Goal: Information Seeking & Learning: Learn about a topic

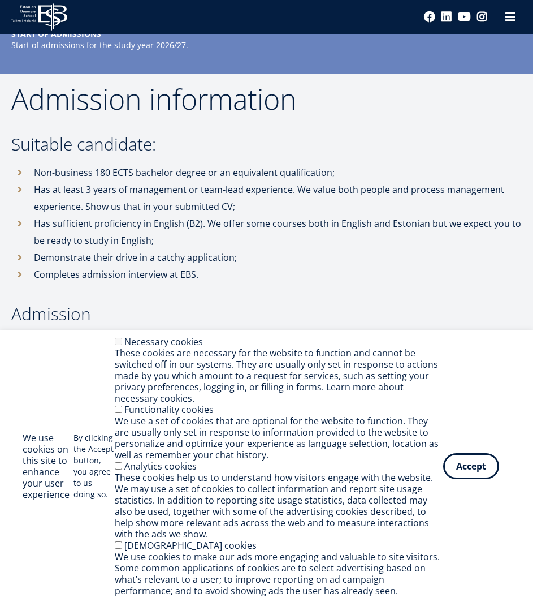
scroll to position [3009, 0]
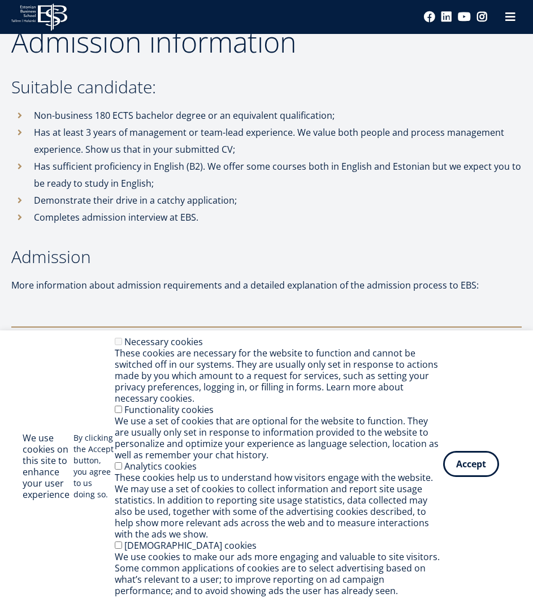
click at [478, 470] on button "Accept" at bounding box center [471, 464] width 56 height 26
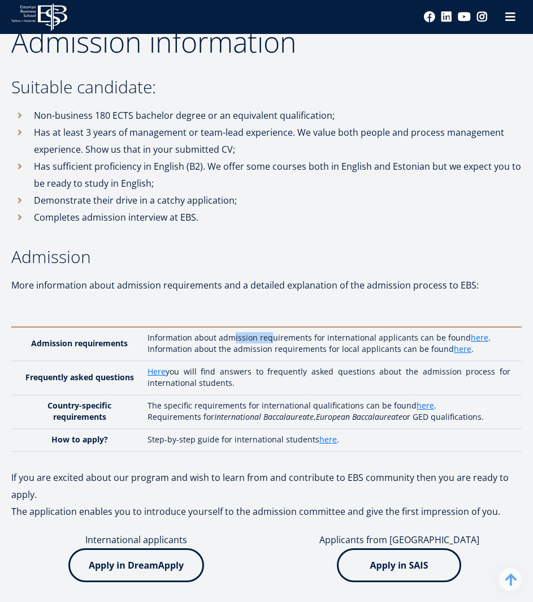
drag, startPoint x: 239, startPoint y: 339, endPoint x: 272, endPoint y: 339, distance: 33.4
click at [272, 339] on p "Information about admission requirements for international applicants can be fo…" at bounding box center [329, 337] width 363 height 11
click at [305, 342] on p "Information about admission requirements for international applicants can be fo…" at bounding box center [329, 337] width 363 height 11
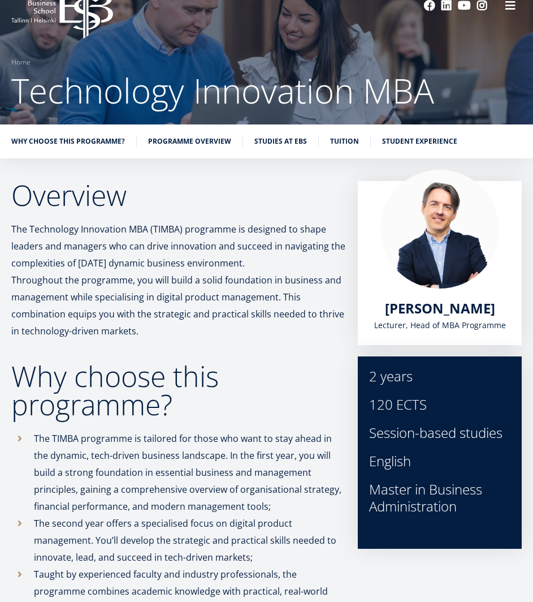
scroll to position [90, 0]
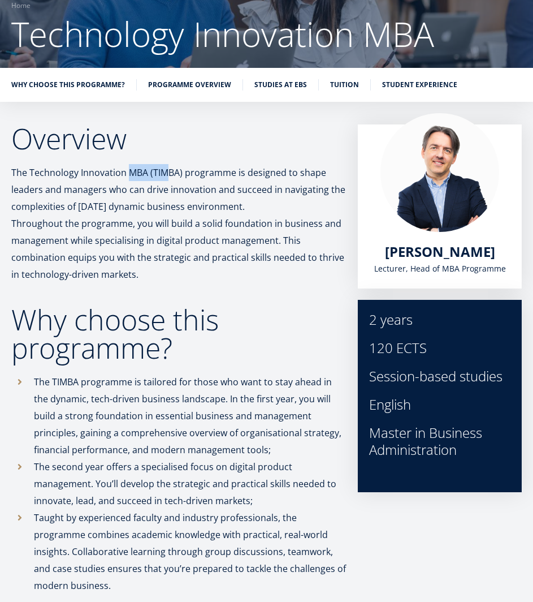
drag, startPoint x: 130, startPoint y: 171, endPoint x: 171, endPoint y: 175, distance: 41.4
click at [171, 175] on p "The Technology Innovation MBA (TIMBA) programme is designed to shape leaders an…" at bounding box center [178, 223] width 335 height 119
drag, startPoint x: 62, startPoint y: 189, endPoint x: 98, endPoint y: 191, distance: 36.2
click at [98, 191] on p "The Technology Innovation MBA (TIMBA) programme is designed to shape leaders an…" at bounding box center [178, 223] width 335 height 119
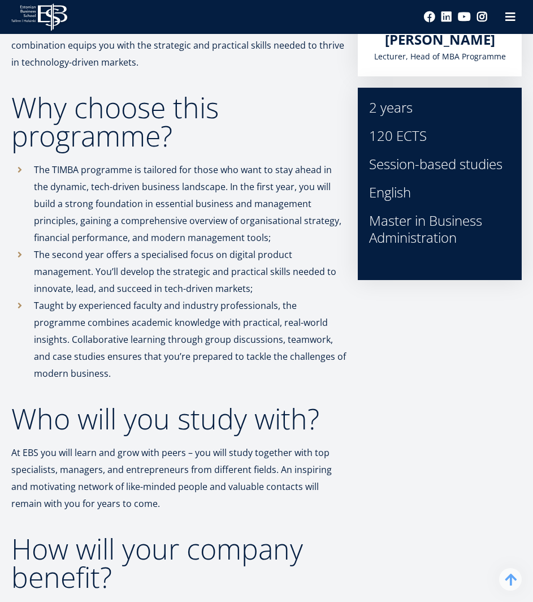
scroll to position [317, 0]
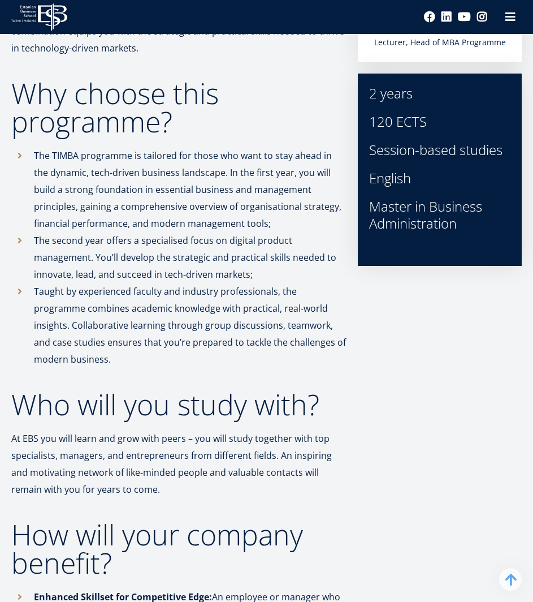
click at [98, 178] on p "The TIMBA programme is tailored for those who want to stay ahead in the dynamic…" at bounding box center [190, 189] width 313 height 85
click at [135, 179] on p "The TIMBA programme is tailored for those who want to stay ahead in the dynamic…" at bounding box center [190, 189] width 313 height 85
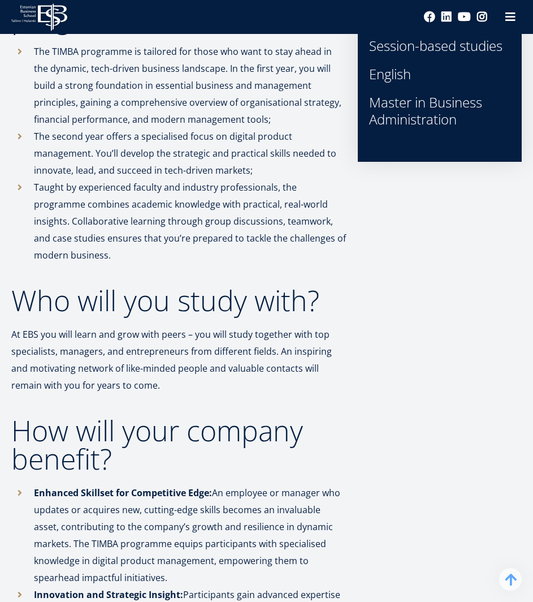
scroll to position [430, 0]
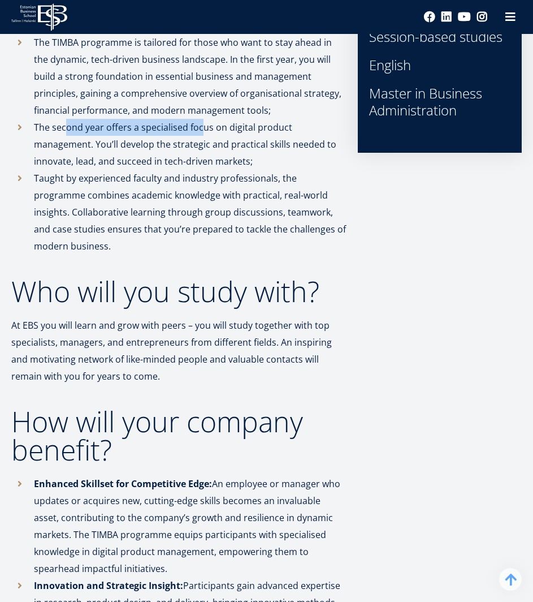
drag, startPoint x: 66, startPoint y: 128, endPoint x: 204, endPoint y: 127, distance: 138.0
click at [204, 127] on p "The second year offers a specialised focus on digital product management. You’l…" at bounding box center [190, 144] width 313 height 51
drag, startPoint x: 105, startPoint y: 145, endPoint x: 141, endPoint y: 145, distance: 36.8
click at [141, 145] on p "The second year offers a specialised focus on digital product management. You’l…" at bounding box center [190, 144] width 313 height 51
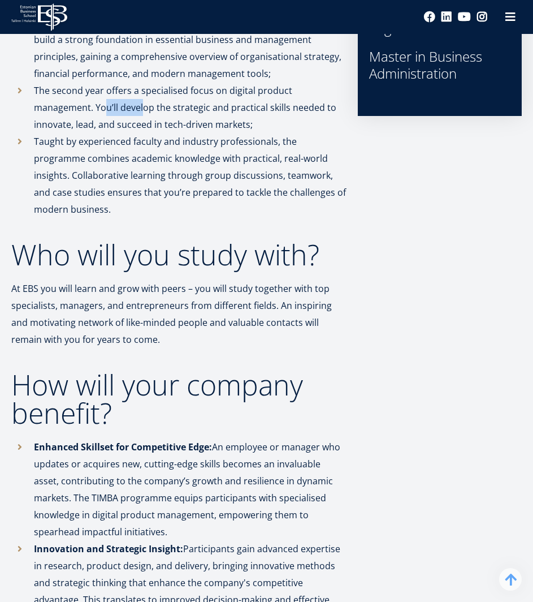
scroll to position [486, 0]
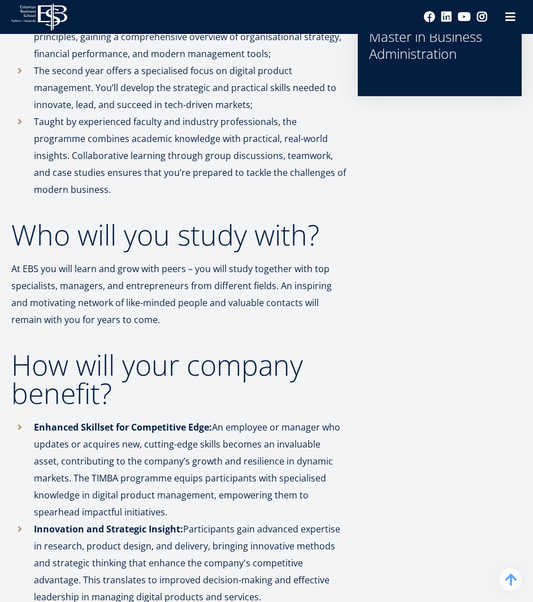
click at [85, 102] on p "The second year offers a specialised focus on digital product management. You’l…" at bounding box center [190, 87] width 313 height 51
drag, startPoint x: 104, startPoint y: 102, endPoint x: 123, endPoint y: 102, distance: 19.2
click at [106, 102] on p "The second year offers a specialised focus on digital product management. You’l…" at bounding box center [190, 87] width 313 height 51
drag, startPoint x: 123, startPoint y: 102, endPoint x: 130, endPoint y: 102, distance: 6.8
click at [130, 102] on p "The second year offers a specialised focus on digital product management. You’l…" at bounding box center [190, 87] width 313 height 51
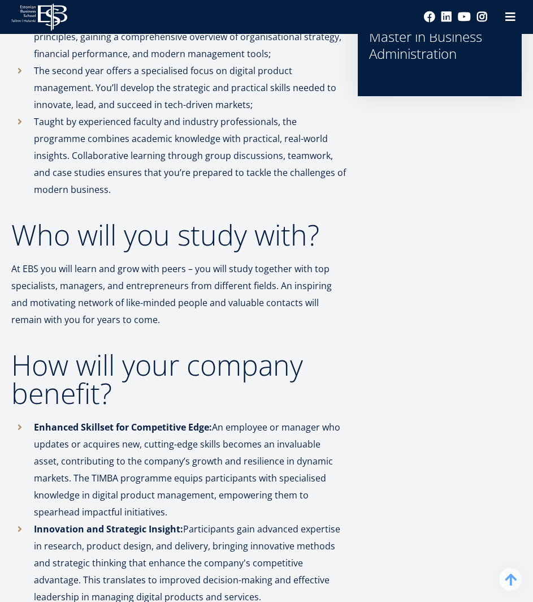
drag, startPoint x: 51, startPoint y: 119, endPoint x: 81, endPoint y: 120, distance: 30.5
click at [53, 120] on p "Taught by experienced faculty and industry professionals, the programme combine…" at bounding box center [190, 155] width 313 height 85
drag, startPoint x: 81, startPoint y: 120, endPoint x: 143, endPoint y: 120, distance: 61.1
click at [143, 120] on p "Taught by experienced faculty and industry professionals, the programme combine…" at bounding box center [190, 155] width 313 height 85
drag, startPoint x: 166, startPoint y: 120, endPoint x: 185, endPoint y: 122, distance: 19.3
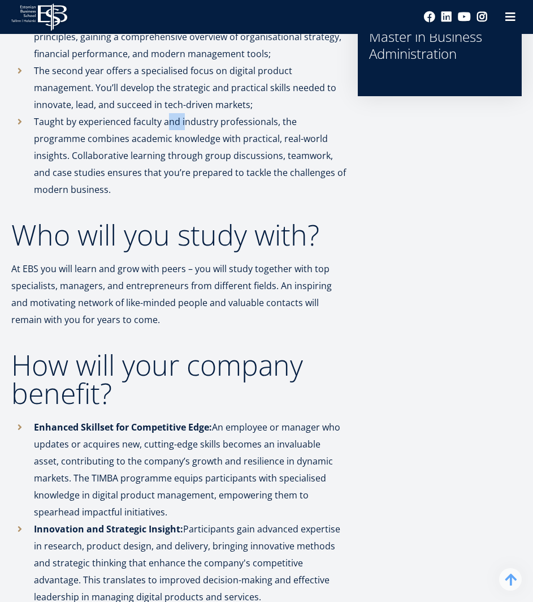
click at [185, 122] on p "Taught by experienced faculty and industry professionals, the programme combine…" at bounding box center [190, 155] width 313 height 85
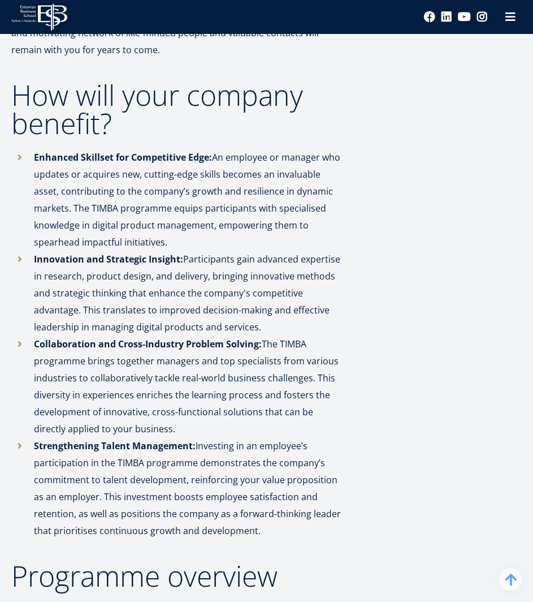
scroll to position [769, 0]
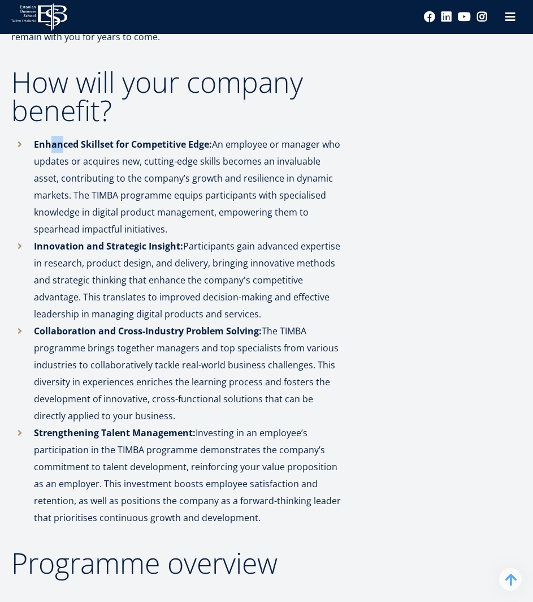
drag, startPoint x: 49, startPoint y: 144, endPoint x: 64, endPoint y: 144, distance: 14.7
click at [64, 144] on strong "Enhanced Skillset for Competitive Edge:" at bounding box center [123, 144] width 178 height 12
drag, startPoint x: 90, startPoint y: 144, endPoint x: 105, endPoint y: 144, distance: 15.3
click at [105, 144] on strong "Enhanced Skillset for Competitive Edge:" at bounding box center [123, 144] width 178 height 12
click at [129, 144] on strong "Enhanced Skillset for Competitive Edge:" at bounding box center [123, 144] width 178 height 12
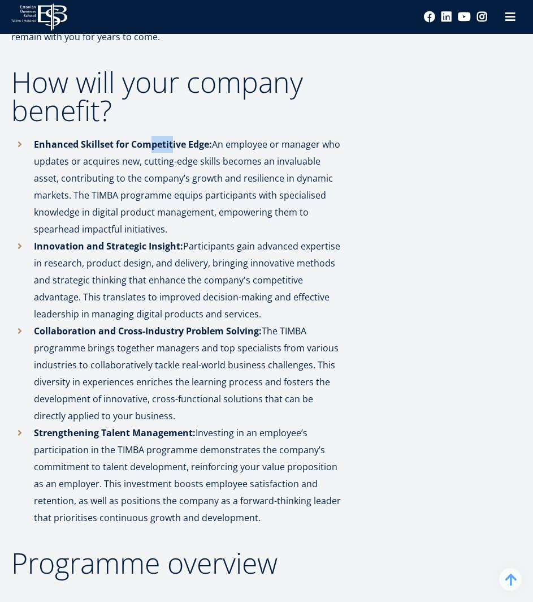
drag, startPoint x: 150, startPoint y: 144, endPoint x: 172, endPoint y: 144, distance: 22.1
click at [172, 144] on strong "Enhanced Skillset for Competitive Edge:" at bounding box center [123, 144] width 178 height 12
drag, startPoint x: 222, startPoint y: 144, endPoint x: 233, endPoint y: 144, distance: 10.7
click at [233, 144] on li "Enhanced Skillset for Competitive Edge: An employee or manager who updates or a…" at bounding box center [178, 187] width 335 height 102
drag, startPoint x: 241, startPoint y: 144, endPoint x: 258, endPoint y: 144, distance: 16.4
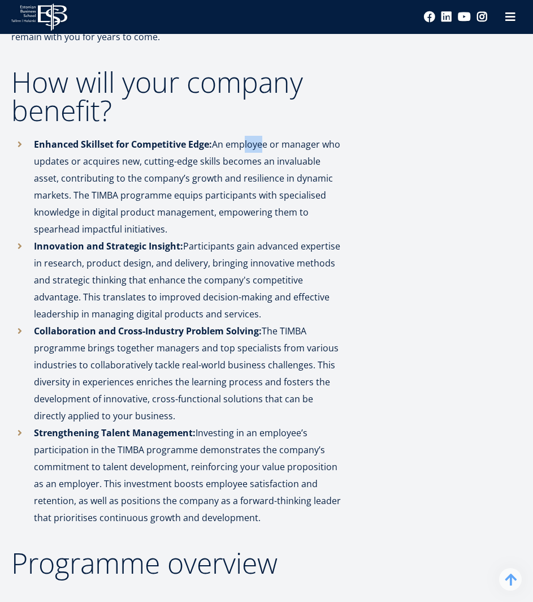
click at [258, 144] on li "Enhanced Skillset for Competitive Edge: An employee or manager who updates or a…" at bounding box center [178, 187] width 335 height 102
drag, startPoint x: 46, startPoint y: 163, endPoint x: 61, endPoint y: 163, distance: 15.3
click at [61, 163] on li "Enhanced Skillset for Competitive Edge: An employee or manager who updates or a…" at bounding box center [178, 187] width 335 height 102
drag, startPoint x: 83, startPoint y: 163, endPoint x: 106, endPoint y: 162, distance: 22.6
click at [106, 162] on li "Enhanced Skillset for Competitive Edge: An employee or manager who updates or a…" at bounding box center [178, 187] width 335 height 102
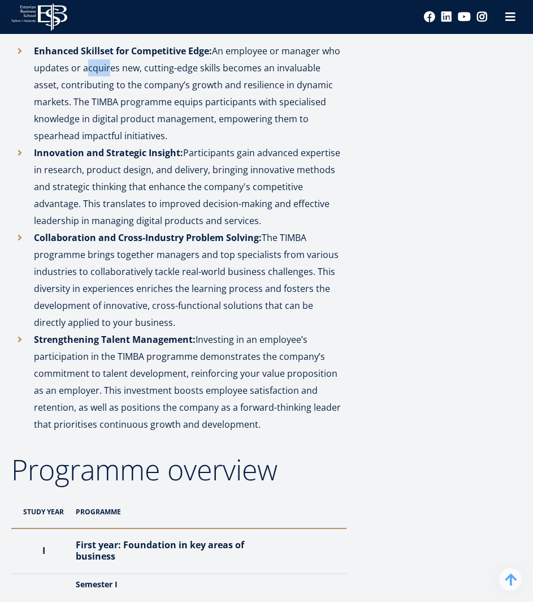
scroll to position [882, 0]
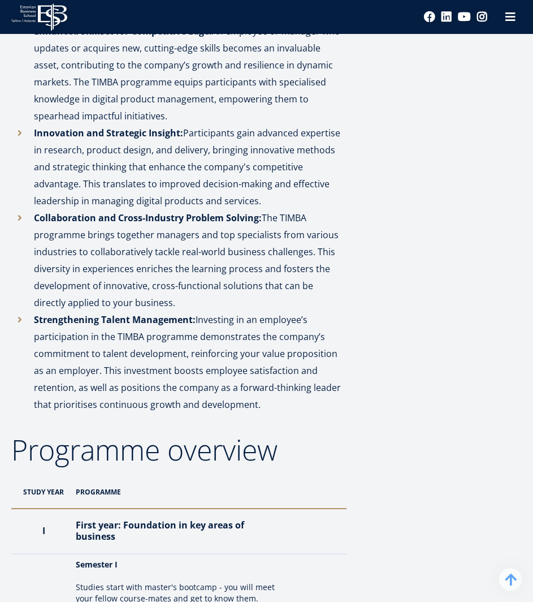
click at [133, 123] on li "Enhanced Skillset for Competitive Edge: An employee or manager who updates or a…" at bounding box center [178, 74] width 335 height 102
drag, startPoint x: 99, startPoint y: 141, endPoint x: 193, endPoint y: 144, distance: 94.5
click at [193, 144] on li "Innovation and Strategic Insight: Participants gain advanced expertise in resea…" at bounding box center [178, 166] width 335 height 85
click at [187, 161] on li "Innovation and Strategic Insight: Participants gain advanced expertise in resea…" at bounding box center [178, 166] width 335 height 85
drag, startPoint x: 191, startPoint y: 132, endPoint x: 234, endPoint y: 135, distance: 42.5
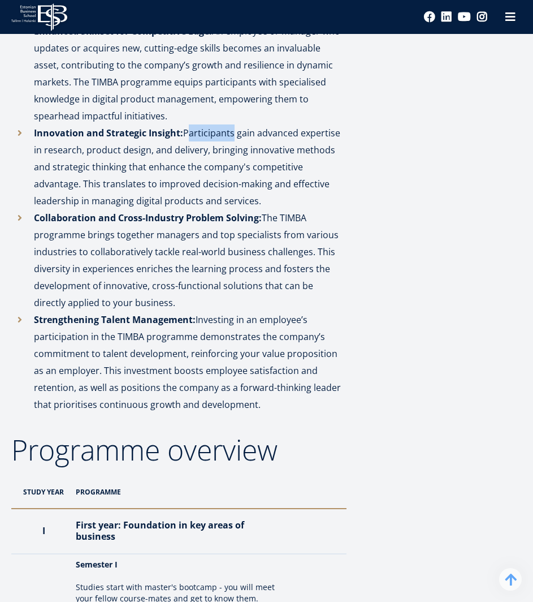
click at [234, 135] on li "Innovation and Strategic Insight: Participants gain advanced expertise in resea…" at bounding box center [178, 166] width 335 height 85
click at [213, 145] on li "Innovation and Strategic Insight: Participants gain advanced expertise in resea…" at bounding box center [178, 166] width 335 height 85
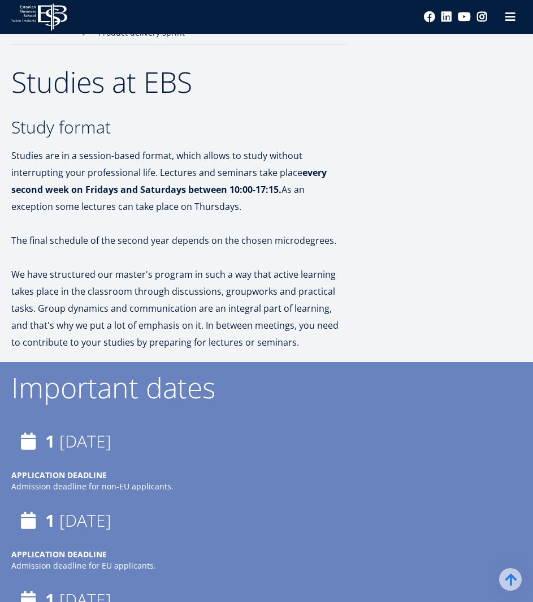
scroll to position [2353, 0]
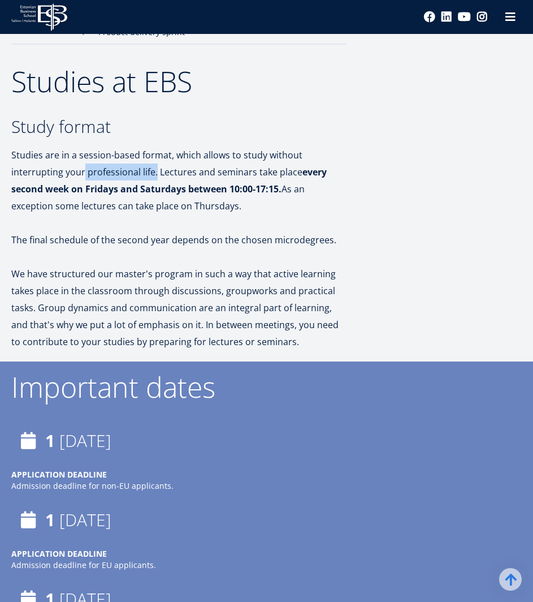
drag, startPoint x: 82, startPoint y: 172, endPoint x: 157, endPoint y: 178, distance: 74.9
click at [157, 178] on p "Studies are in a session-based format, which allows to study without interrupti…" at bounding box center [178, 180] width 335 height 68
drag, startPoint x: 87, startPoint y: 188, endPoint x: 183, endPoint y: 189, distance: 95.6
click at [183, 189] on strong "every second week on Fridays and Saturdays between 10:00-17:15." at bounding box center [169, 180] width 316 height 29
drag, startPoint x: 62, startPoint y: 208, endPoint x: 125, endPoint y: 208, distance: 63.3
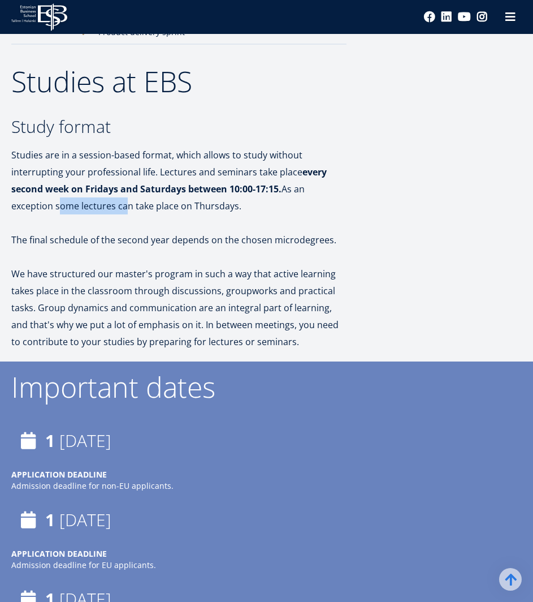
click at [125, 208] on p "Studies are in a session-based format, which allows to study without interrupti…" at bounding box center [178, 180] width 335 height 68
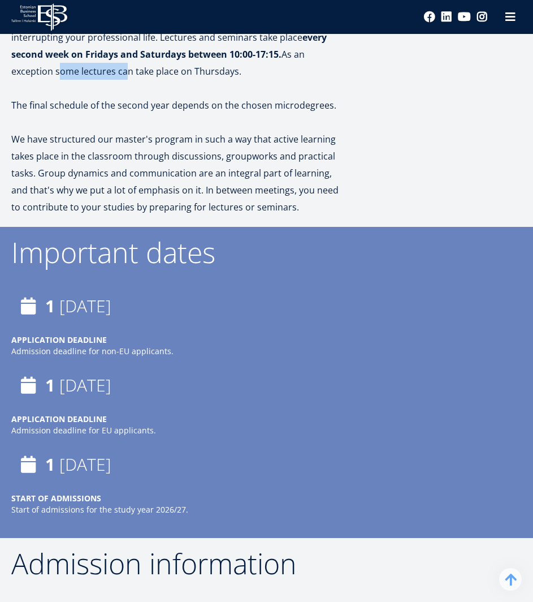
scroll to position [2522, 0]
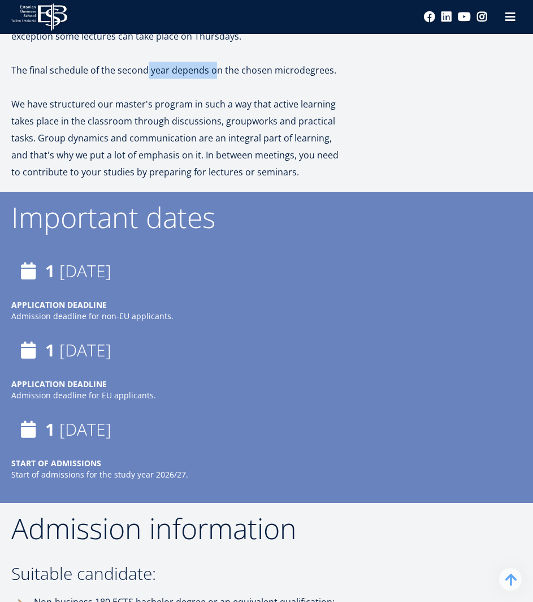
drag, startPoint x: 146, startPoint y: 70, endPoint x: 217, endPoint y: 72, distance: 70.7
click at [217, 72] on p "The final schedule of the second year depends on the chosen microdegrees." at bounding box center [178, 70] width 335 height 17
drag, startPoint x: 58, startPoint y: 106, endPoint x: 132, endPoint y: 107, distance: 74.1
click at [132, 107] on p "We have structured our master's program in such a way that active learning take…" at bounding box center [178, 138] width 335 height 85
drag, startPoint x: 150, startPoint y: 107, endPoint x: 238, endPoint y: 106, distance: 87.1
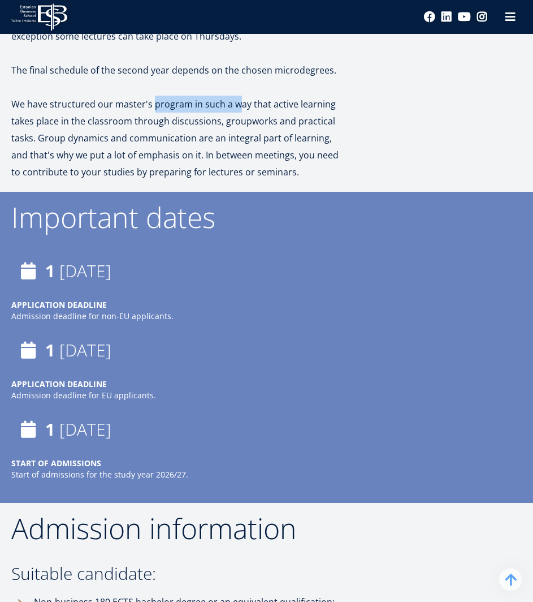
click at [238, 106] on p "We have structured our master's program in such a way that active learning take…" at bounding box center [178, 138] width 335 height 85
drag, startPoint x: 58, startPoint y: 121, endPoint x: 159, endPoint y: 122, distance: 101.2
click at [159, 122] on p "We have structured our master's program in such a way that active learning take…" at bounding box center [178, 138] width 335 height 85
drag, startPoint x: 72, startPoint y: 139, endPoint x: 140, endPoint y: 140, distance: 67.3
click at [140, 140] on p "We have structured our master's program in such a way that active learning take…" at bounding box center [178, 138] width 335 height 85
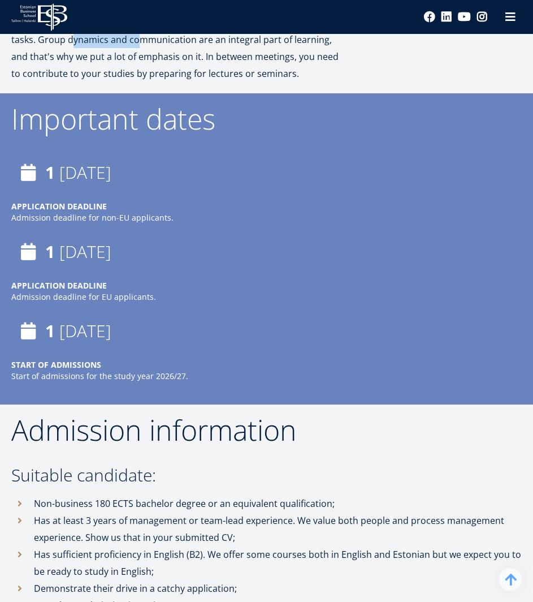
scroll to position [2635, 0]
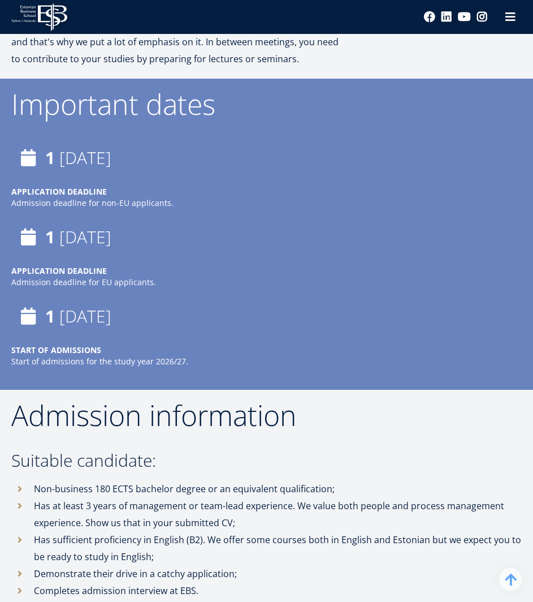
click at [50, 154] on strong "1" at bounding box center [50, 157] width 10 height 23
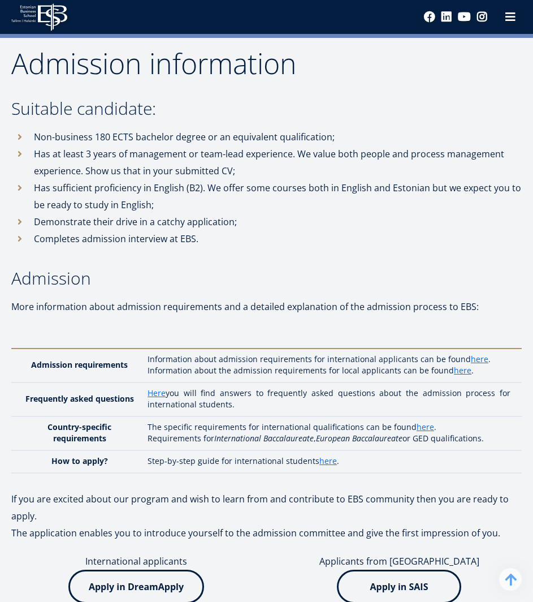
scroll to position [2975, 0]
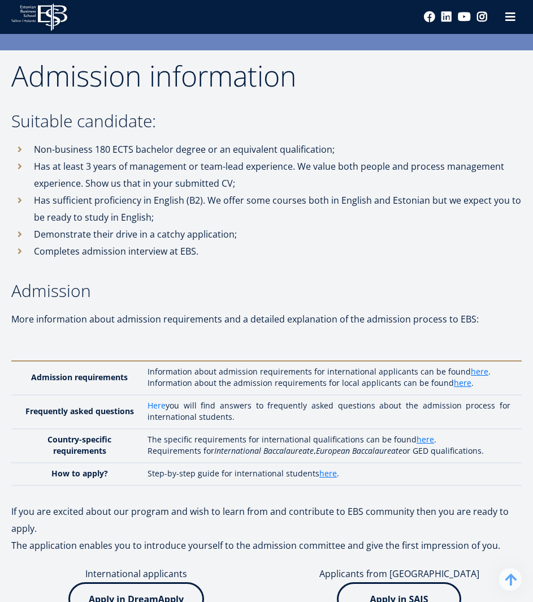
click at [162, 404] on link "Here" at bounding box center [157, 405] width 18 height 11
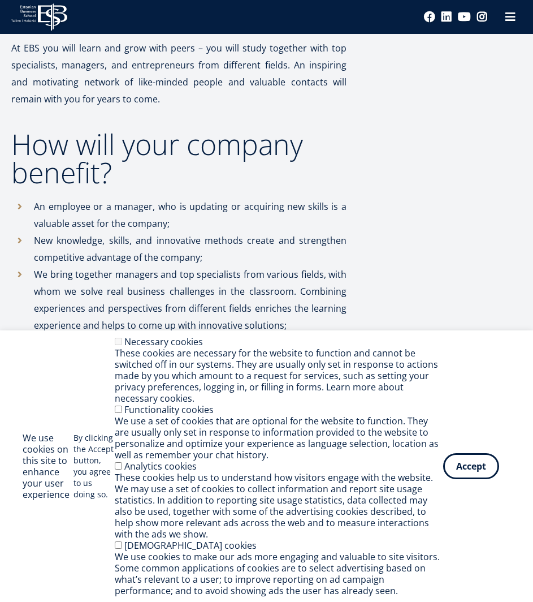
scroll to position [962, 0]
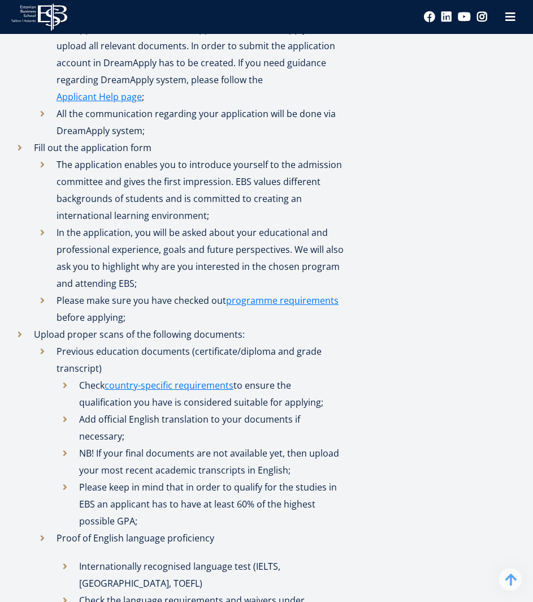
scroll to position [622, 0]
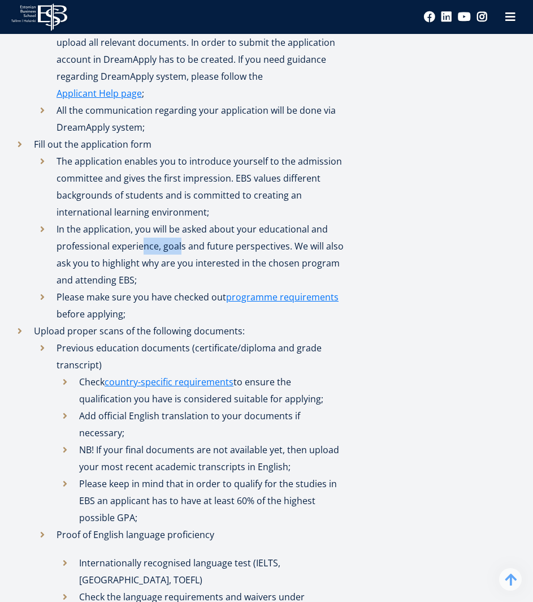
drag, startPoint x: 142, startPoint y: 242, endPoint x: 180, endPoint y: 244, distance: 38.5
click at [180, 244] on li "In the application, you will be asked about your educational and professional e…" at bounding box center [190, 255] width 313 height 68
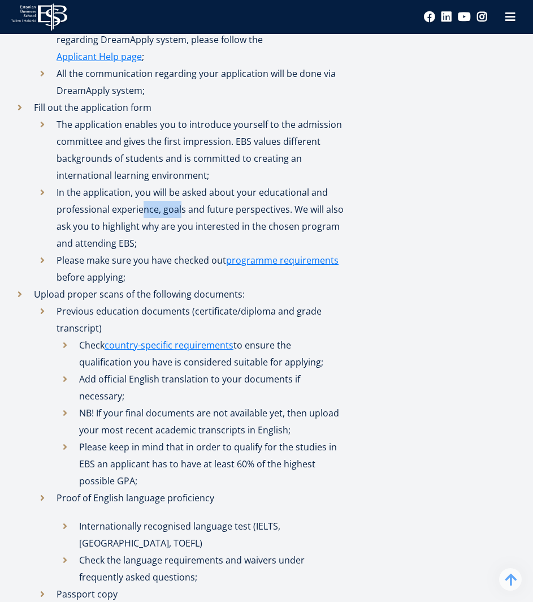
scroll to position [679, 0]
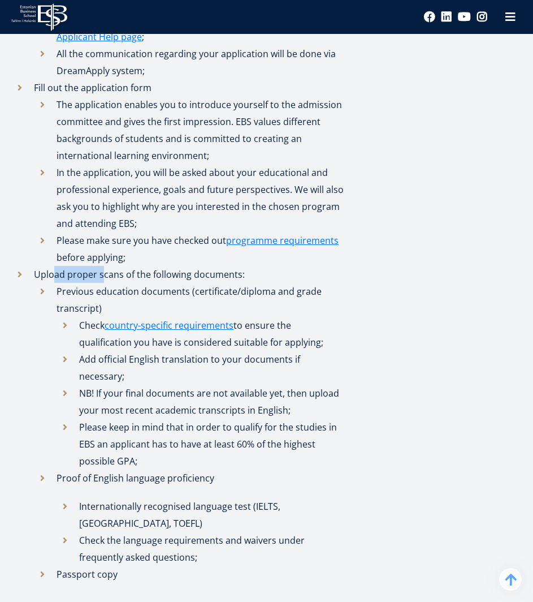
drag, startPoint x: 53, startPoint y: 274, endPoint x: 104, endPoint y: 275, distance: 51.5
click at [104, 275] on li "Upload proper scans of the following documents: Previous education documents (c…" at bounding box center [178, 424] width 335 height 317
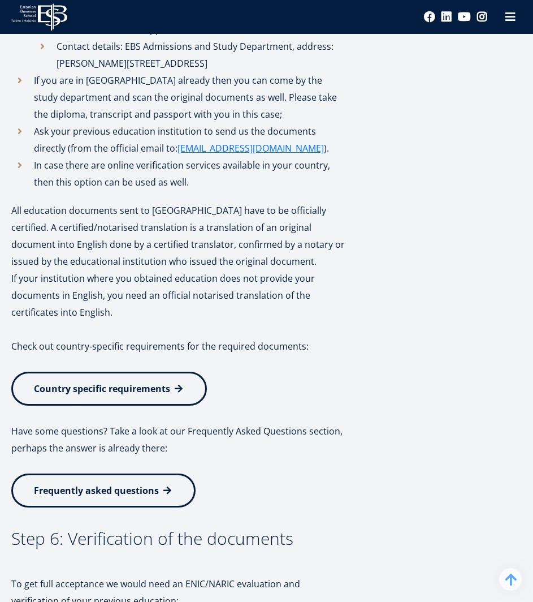
scroll to position [2432, 0]
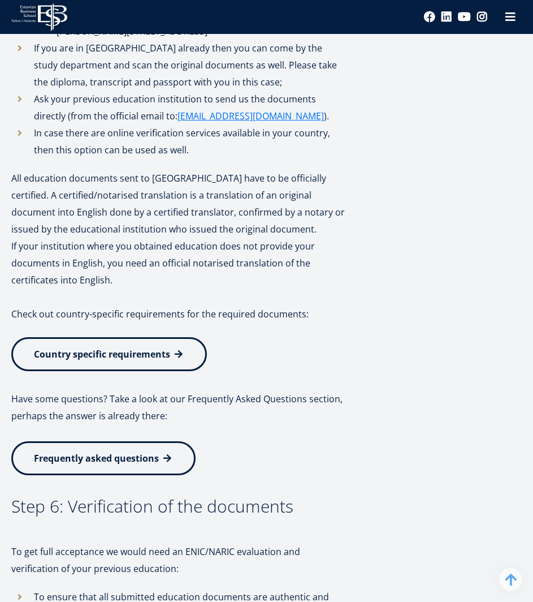
click at [116, 348] on span "Country specific requirements" at bounding box center [102, 354] width 136 height 12
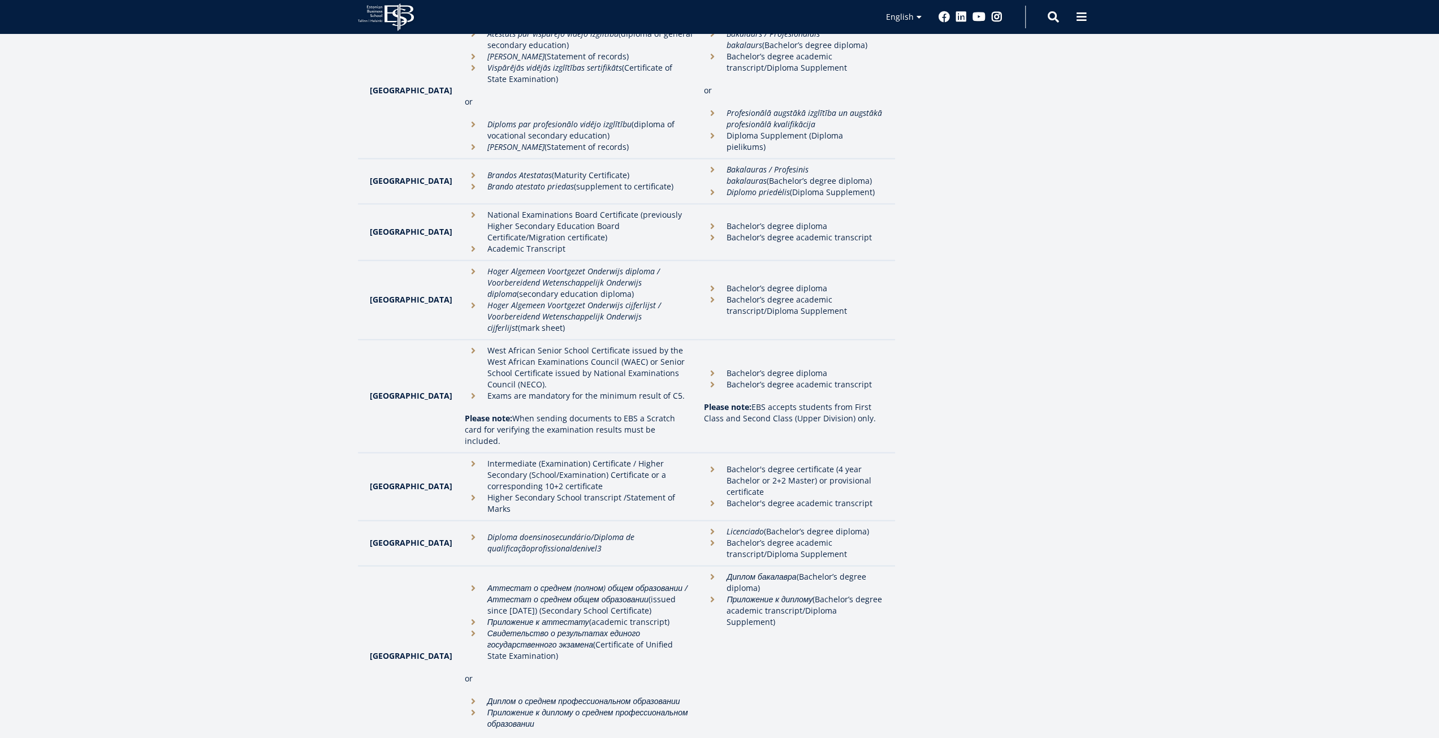
scroll to position [2194, 0]
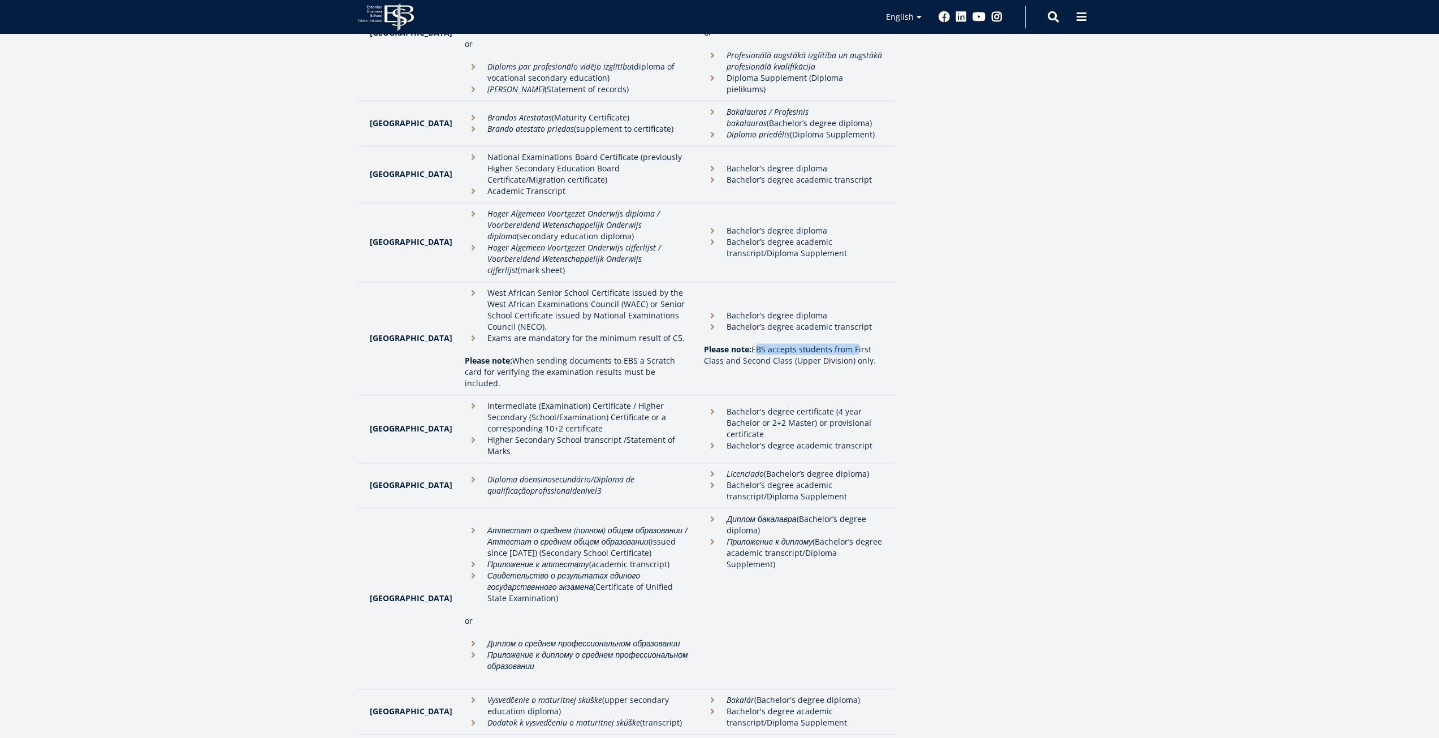
drag, startPoint x: 740, startPoint y: 275, endPoint x: 840, endPoint y: 278, distance: 99.6
click at [533, 344] on p "Please note: EBS accepts students from First Class and Second Class (Upper Divi…" at bounding box center [793, 355] width 179 height 23
drag, startPoint x: 716, startPoint y: 285, endPoint x: 804, endPoint y: 285, distance: 88.2
click at [533, 344] on p "Please note: EBS accepts students from First Class and Second Class (Upper Divi…" at bounding box center [793, 355] width 179 height 23
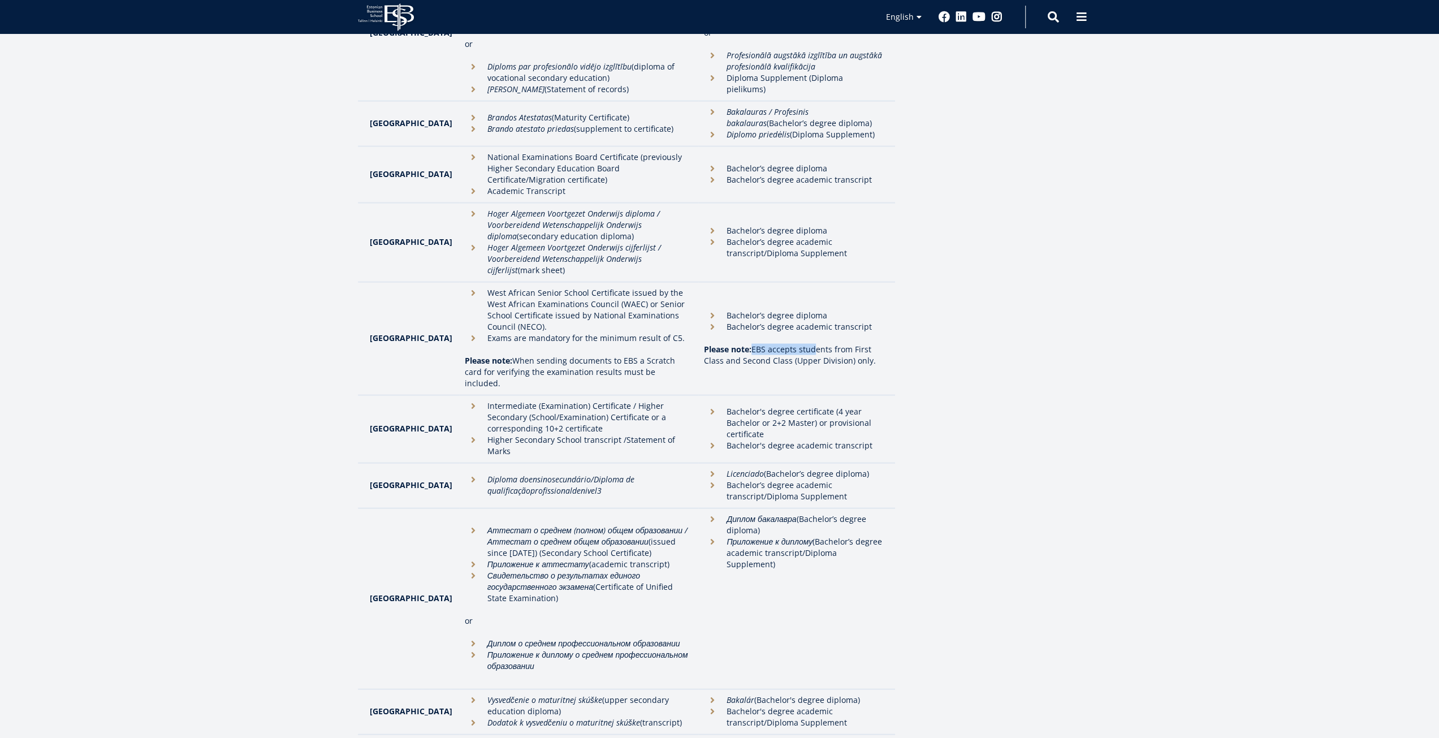
drag, startPoint x: 733, startPoint y: 277, endPoint x: 796, endPoint y: 277, distance: 62.2
click at [533, 344] on p "Please note: EBS accepts students from First Class and Second Class (Upper Divi…" at bounding box center [793, 355] width 179 height 23
drag, startPoint x: 754, startPoint y: 257, endPoint x: 811, endPoint y: 256, distance: 57.1
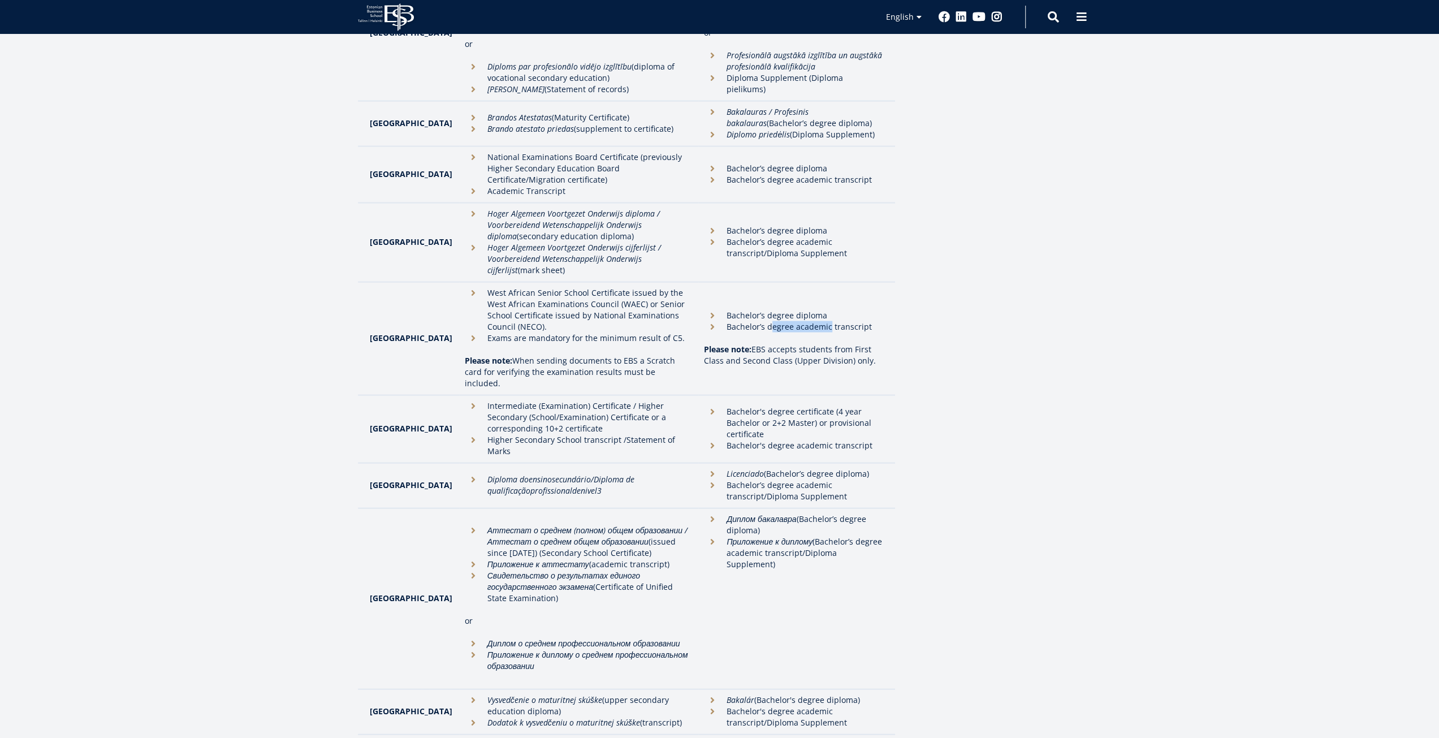
click at [533, 321] on li "Bachelor’s degree academic transcript" at bounding box center [793, 326] width 179 height 11
click at [533, 344] on p "Please note: EBS accepts students from First Class and Second Class (Upper Divi…" at bounding box center [793, 355] width 179 height 23
drag, startPoint x: 746, startPoint y: 280, endPoint x: 792, endPoint y: 280, distance: 45.8
click at [533, 344] on p "Please note: EBS accepts students from First Class and Second Class (Upper Divi…" at bounding box center [793, 355] width 179 height 23
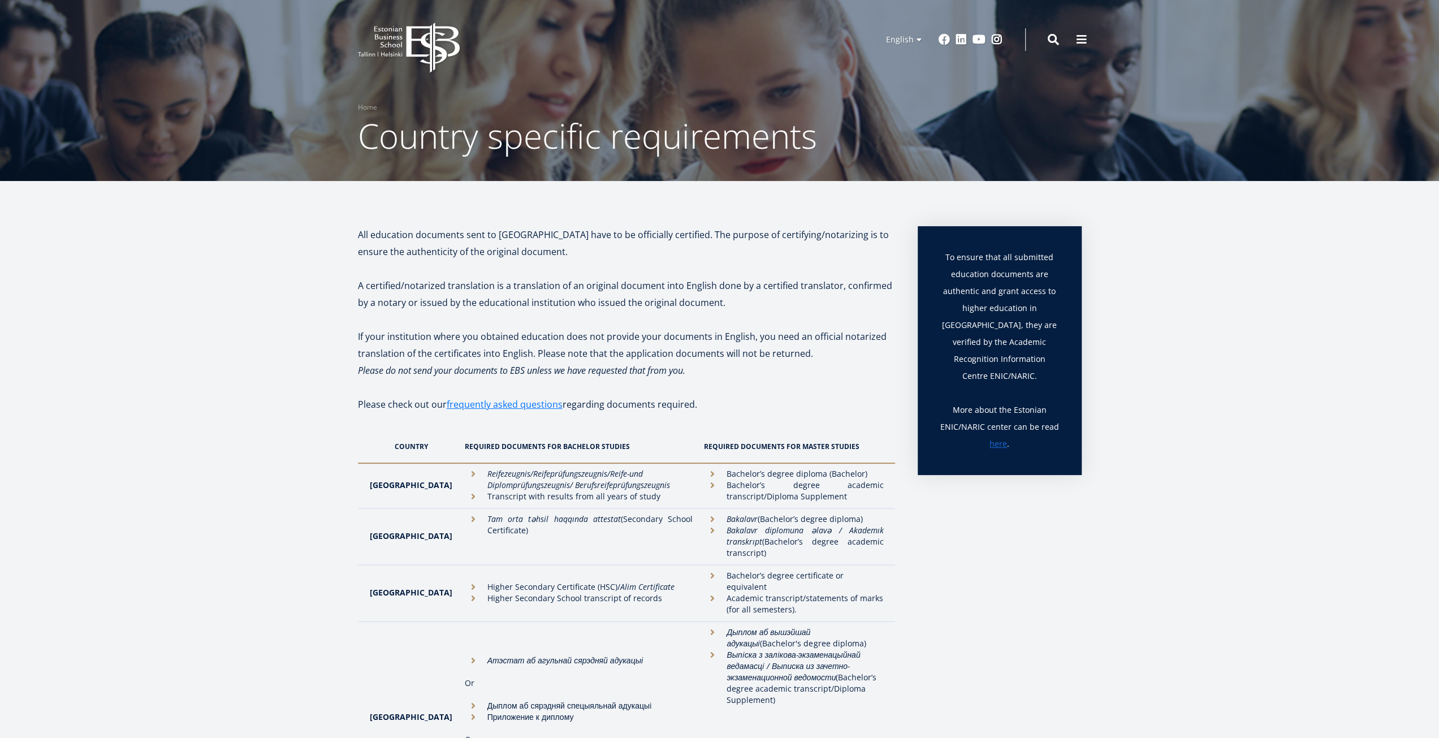
scroll to position [0, 0]
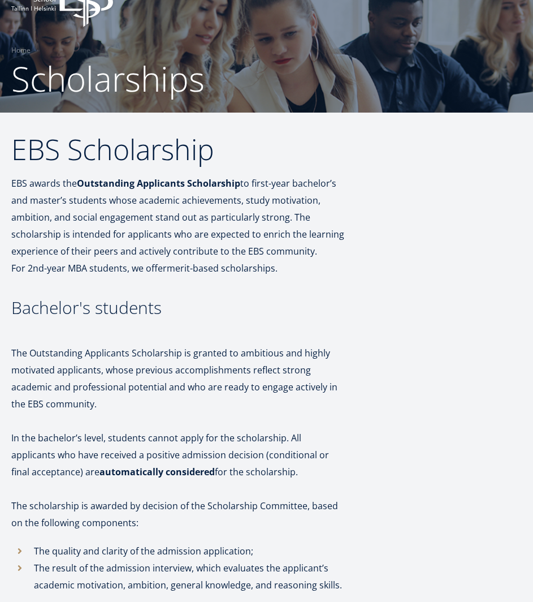
scroll to position [48, 0]
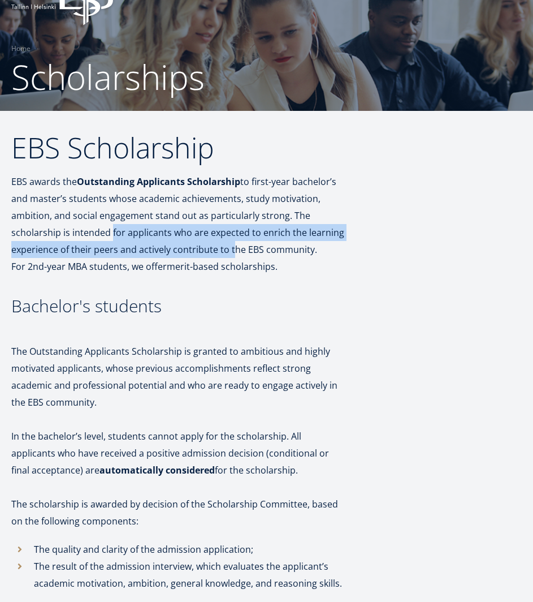
drag, startPoint x: 109, startPoint y: 236, endPoint x: 228, endPoint y: 246, distance: 119.8
click at [228, 246] on p "EBS awards the Outstanding Applicants Scholarship to first-year bachelor’s and …" at bounding box center [178, 224] width 335 height 102
click at [156, 249] on p "EBS awards the Outstanding Applicants Scholarship to first-year bachelor’s and …" at bounding box center [178, 224] width 335 height 102
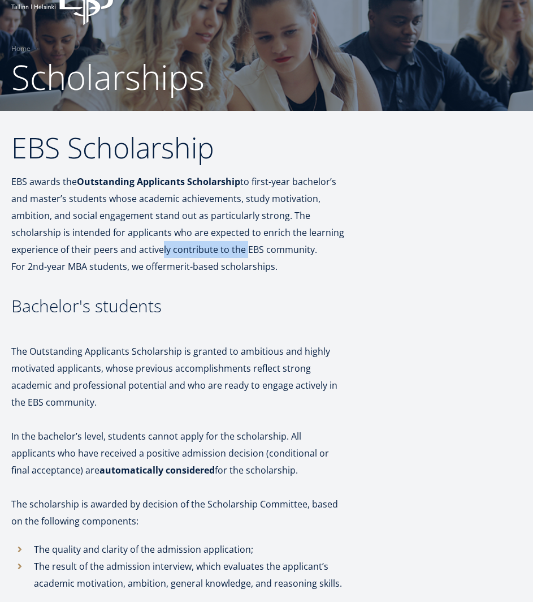
drag, startPoint x: 156, startPoint y: 249, endPoint x: 241, endPoint y: 252, distance: 84.9
click at [241, 252] on p "EBS awards the Outstanding Applicants Scholarship to first-year bachelor’s and …" at bounding box center [178, 224] width 335 height 102
click at [113, 264] on p "EBS awards the Outstanding Applicants Scholarship to first-year bachelor’s and …" at bounding box center [178, 224] width 335 height 102
drag, startPoint x: 113, startPoint y: 264, endPoint x: 182, endPoint y: 264, distance: 69.6
click at [182, 264] on p "EBS awards the Outstanding Applicants Scholarship to first-year bachelor’s and …" at bounding box center [178, 224] width 335 height 102
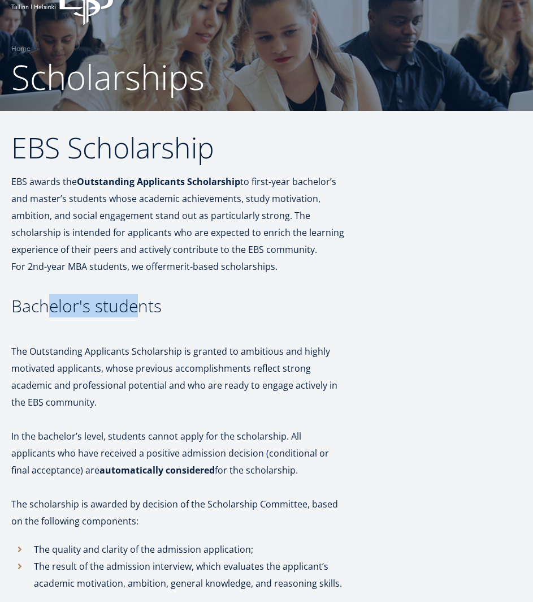
drag, startPoint x: 45, startPoint y: 310, endPoint x: 141, endPoint y: 312, distance: 96.2
click at [141, 312] on h3 "Bachelor's students" at bounding box center [178, 305] width 335 height 17
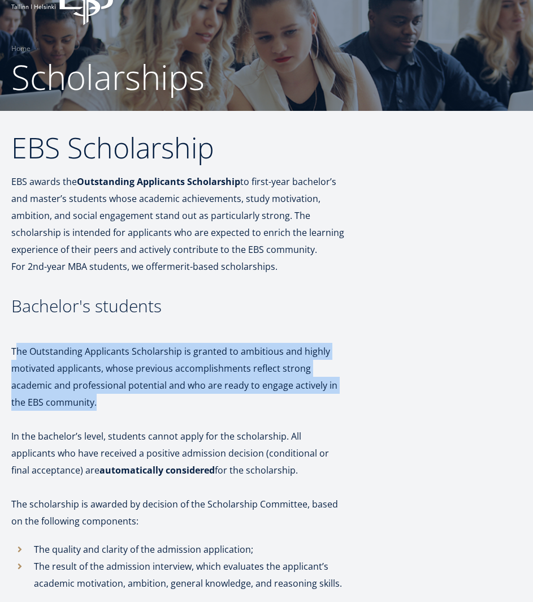
drag, startPoint x: 18, startPoint y: 351, endPoint x: 132, endPoint y: 402, distance: 125.1
click at [132, 402] on p "The Outstanding Applicants Scholarship is granted to ambitious and highly motiv…" at bounding box center [178, 377] width 335 height 68
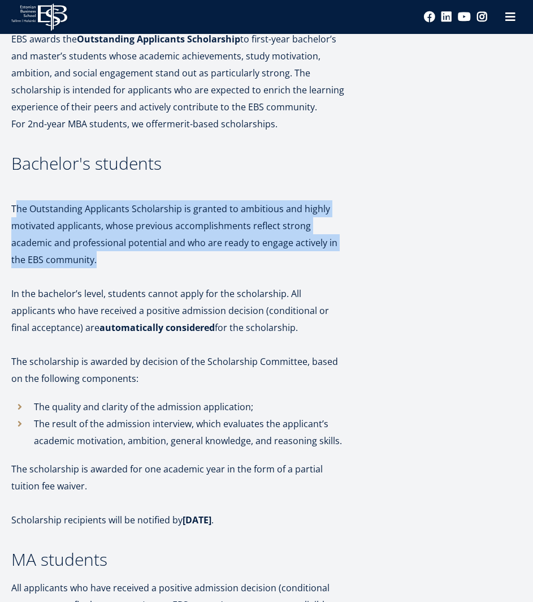
scroll to position [193, 0]
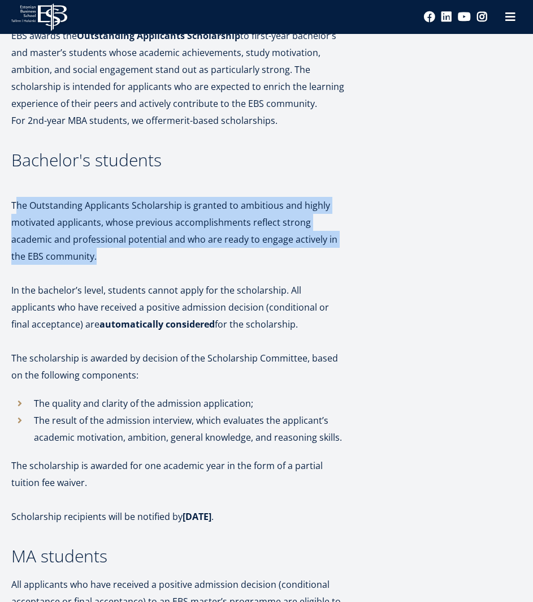
drag, startPoint x: 10, startPoint y: 288, endPoint x: 278, endPoint y: 327, distance: 270.9
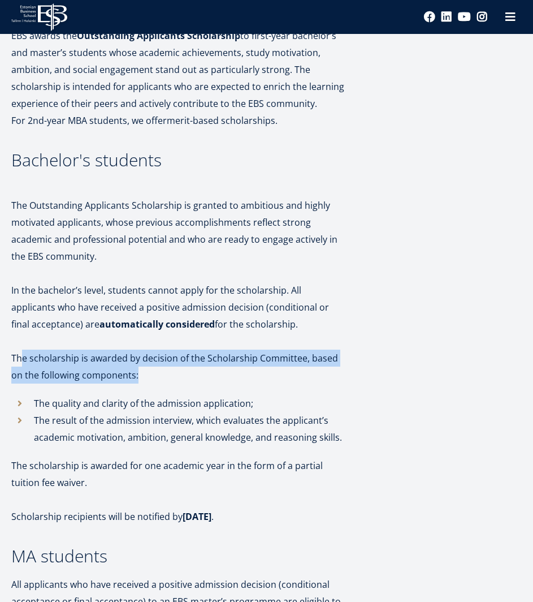
drag, startPoint x: 20, startPoint y: 359, endPoint x: 127, endPoint y: 378, distance: 108.6
click at [127, 378] on p "The scholarship is awarded by decision of the Scholarship Committee, based on t…" at bounding box center [178, 366] width 335 height 34
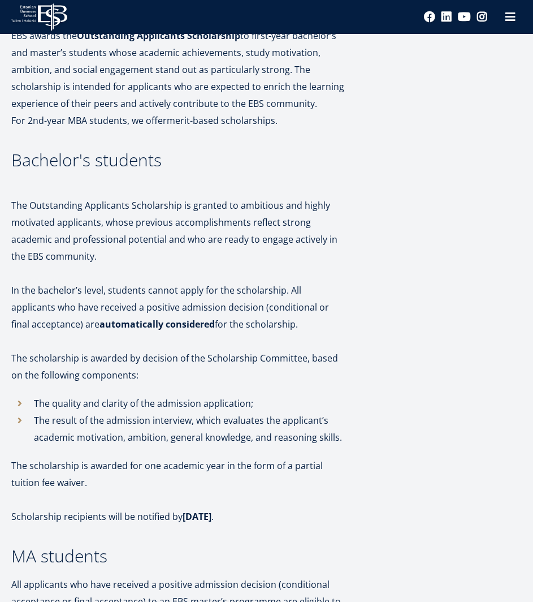
click at [36, 408] on p "The quality and clarity of the admission application;" at bounding box center [190, 403] width 313 height 17
click at [36, 429] on p "The result of the admission interview, which evaluates the applicant’s academic…" at bounding box center [190, 429] width 313 height 34
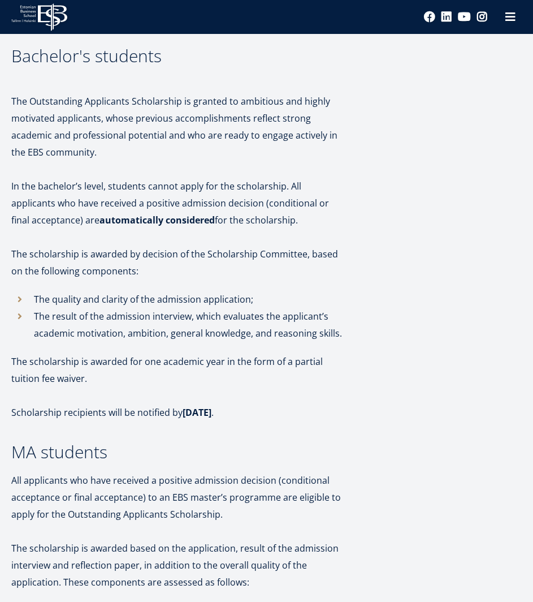
scroll to position [298, 0]
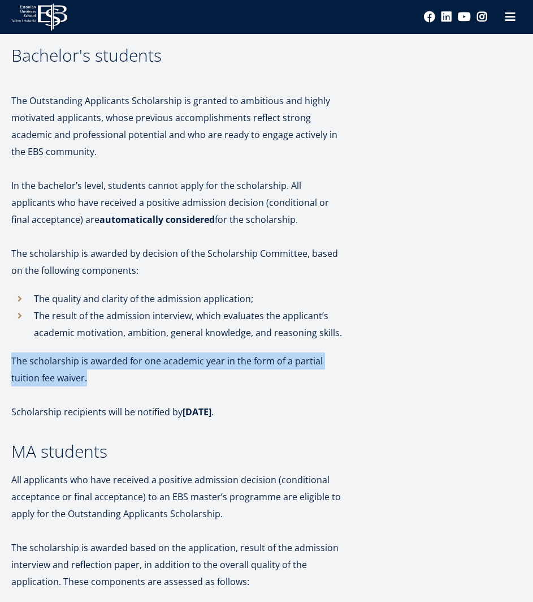
drag, startPoint x: 96, startPoint y: 379, endPoint x: 11, endPoint y: 358, distance: 87.0
click at [11, 358] on p "The scholarship is awarded for one academic year in the form of a partial tuiti…" at bounding box center [178, 369] width 335 height 34
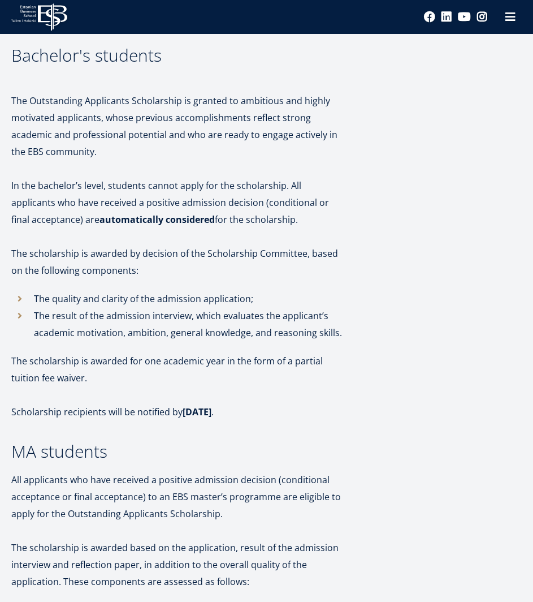
click at [52, 419] on p "Scholarship recipients will be notified by [DATE] ." at bounding box center [178, 411] width 335 height 17
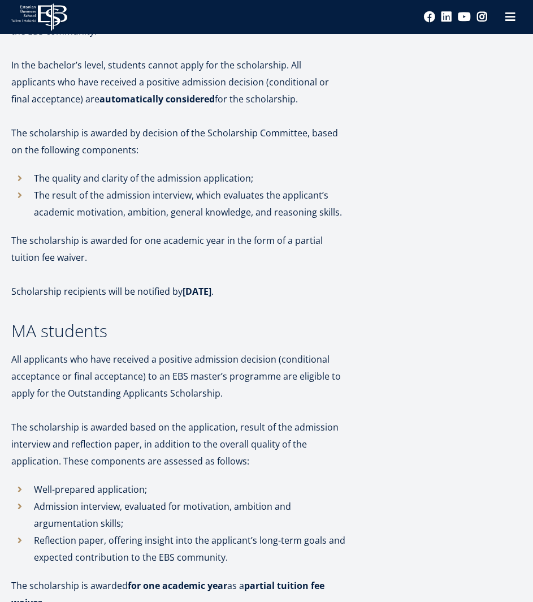
scroll to position [419, 0]
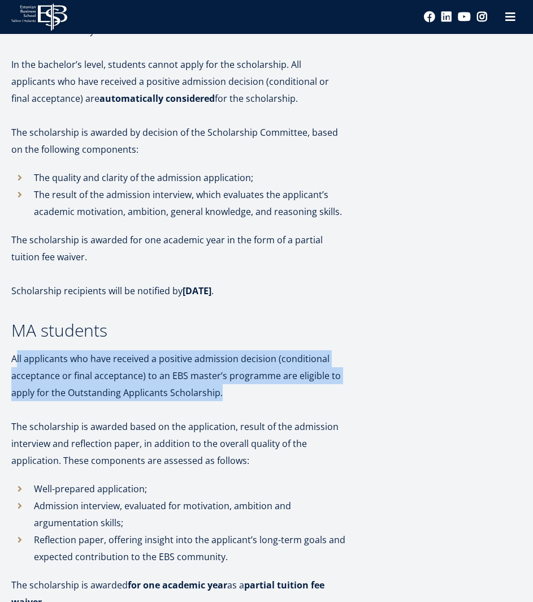
drag, startPoint x: 18, startPoint y: 357, endPoint x: 223, endPoint y: 393, distance: 208.4
click at [223, 393] on p "All applicants who have received a positive admission decision (conditional acc…" at bounding box center [178, 375] width 335 height 51
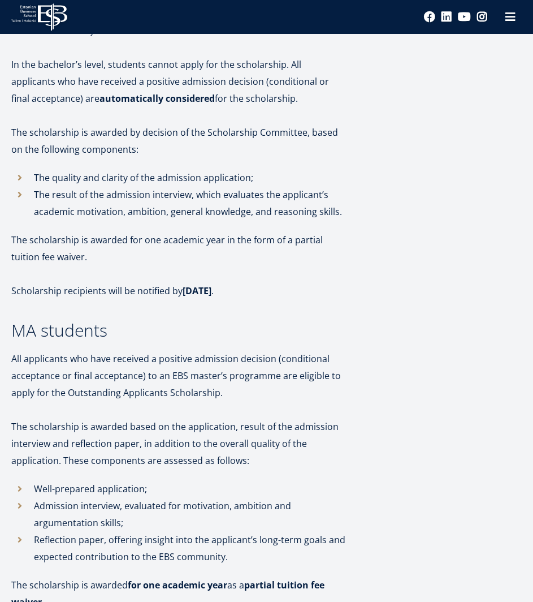
click at [88, 433] on p "The scholarship is awarded based on the application, result of the admission in…" at bounding box center [178, 443] width 335 height 51
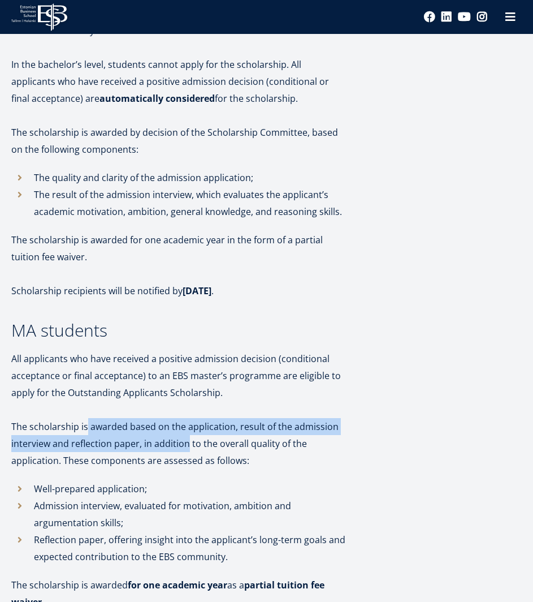
drag, startPoint x: 88, startPoint y: 433, endPoint x: 187, endPoint y: 447, distance: 100.5
click at [187, 447] on p "The scholarship is awarded based on the application, result of the admission in…" at bounding box center [178, 443] width 335 height 51
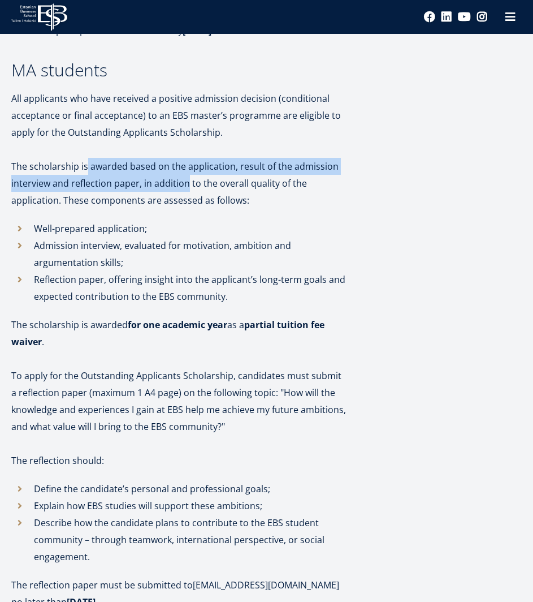
scroll to position [680, 0]
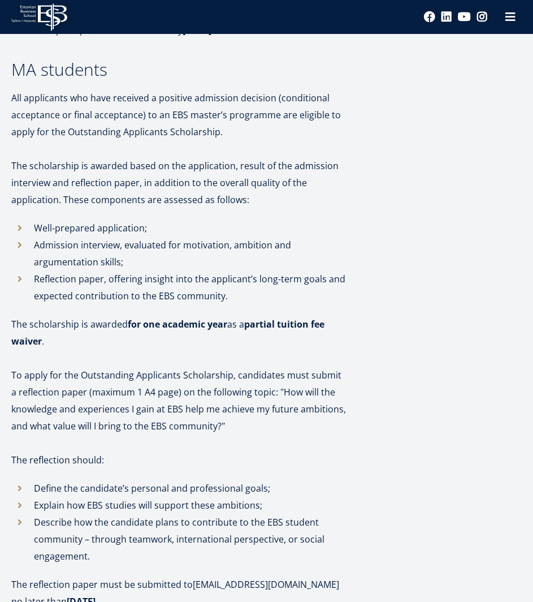
click at [122, 319] on p "The scholarship is awarded for one academic year as a partial tuition fee waive…" at bounding box center [178, 333] width 335 height 34
click at [114, 329] on p "The scholarship is awarded for one academic year as a partial tuition fee waive…" at bounding box center [178, 333] width 335 height 34
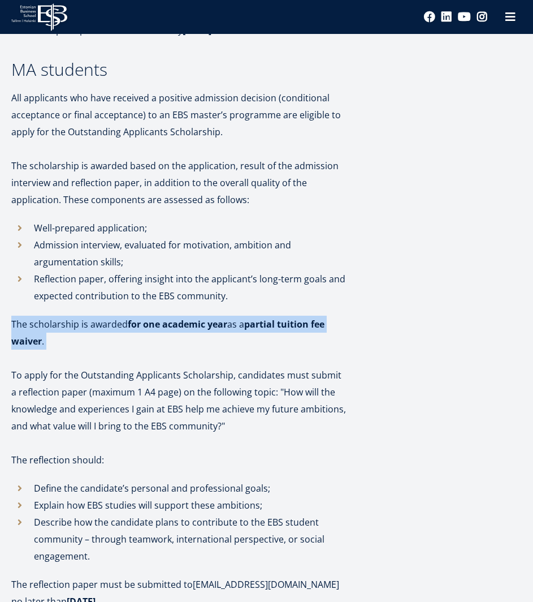
click at [114, 329] on p "The scholarship is awarded for one academic year as a partial tuition fee waive…" at bounding box center [178, 333] width 335 height 34
click at [50, 346] on p "The scholarship is awarded for one academic year as a partial tuition fee waive…" at bounding box center [178, 333] width 335 height 34
drag, startPoint x: 50, startPoint y: 346, endPoint x: 16, endPoint y: 325, distance: 39.7
click at [16, 325] on p "The scholarship is awarded for one academic year as a partial tuition fee waive…" at bounding box center [178, 333] width 335 height 34
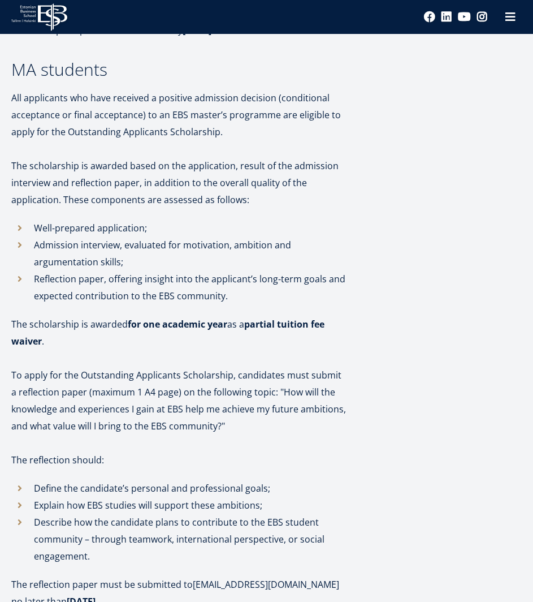
click at [87, 377] on p "To apply for the Outstanding Applicants Scholarship, candidates must submit a r…" at bounding box center [178, 400] width 335 height 68
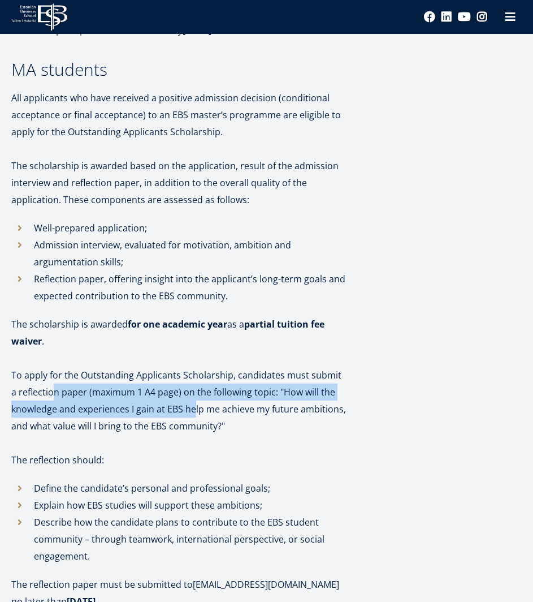
drag, startPoint x: 45, startPoint y: 391, endPoint x: 193, endPoint y: 403, distance: 149.3
click at [193, 403] on p "To apply for the Outstanding Applicants Scholarship, candidates must submit a r…" at bounding box center [178, 400] width 335 height 68
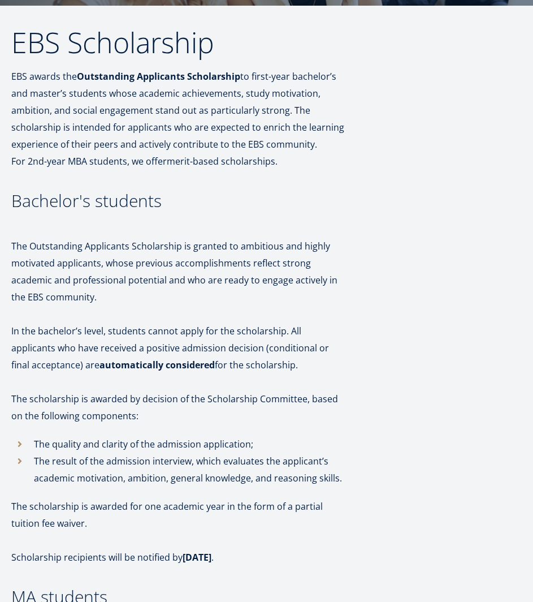
scroll to position [159, 0]
